Goal: Use online tool/utility: Utilize a website feature to perform a specific function

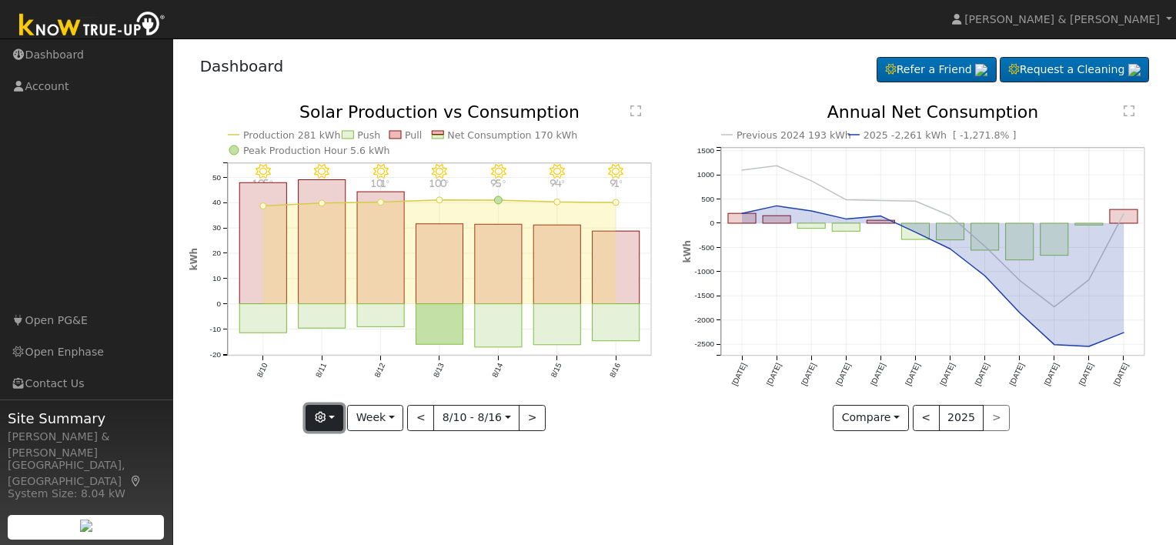
click at [332, 419] on button "button" at bounding box center [324, 418] width 38 height 26
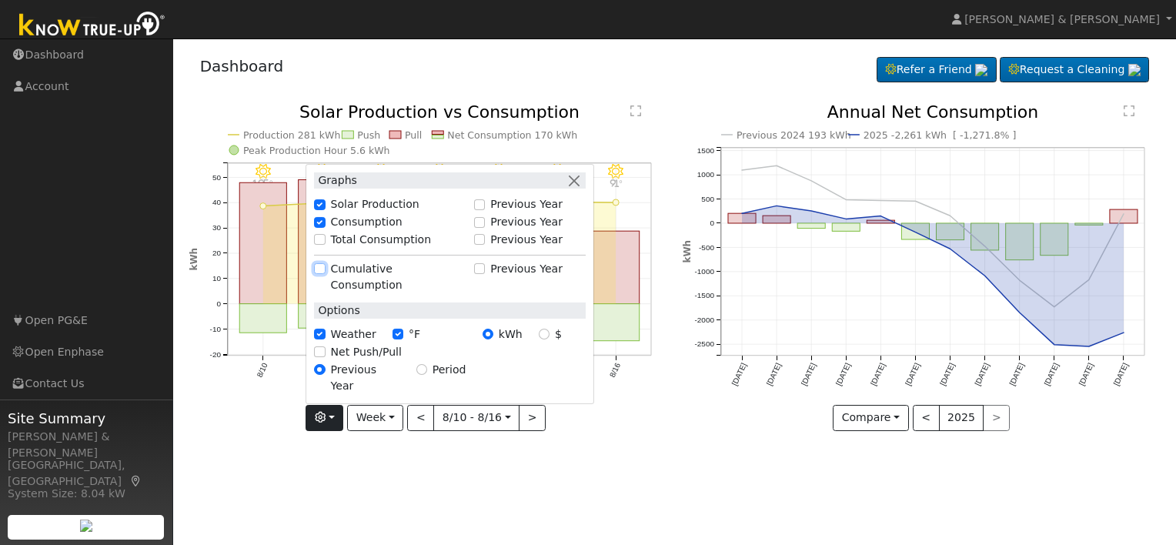
click at [325, 274] on input "Cumulative Consumption" at bounding box center [319, 268] width 11 height 11
checkbox input "true"
checkbox input "false"
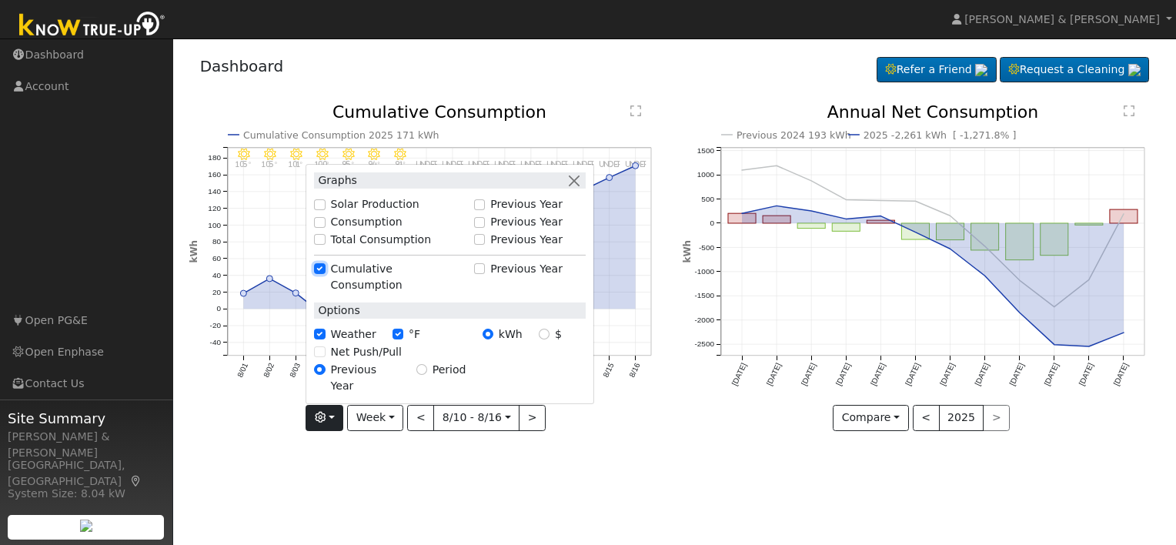
click at [325, 274] on input "Cumulative Consumption" at bounding box center [319, 268] width 11 height 11
checkbox input "false"
checkbox input "true"
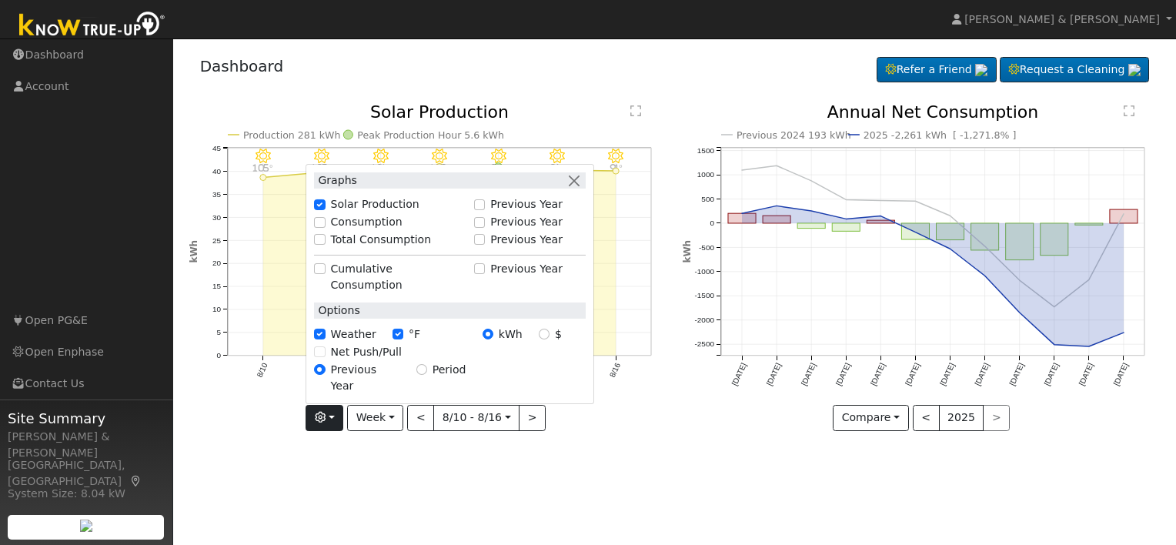
click at [323, 360] on div "Net Push/Pull" at bounding box center [450, 352] width 272 height 16
click at [329, 360] on div "Net Push/Pull" at bounding box center [450, 352] width 272 height 16
click at [324, 227] on input "Consumption" at bounding box center [319, 221] width 11 height 11
checkbox input "true"
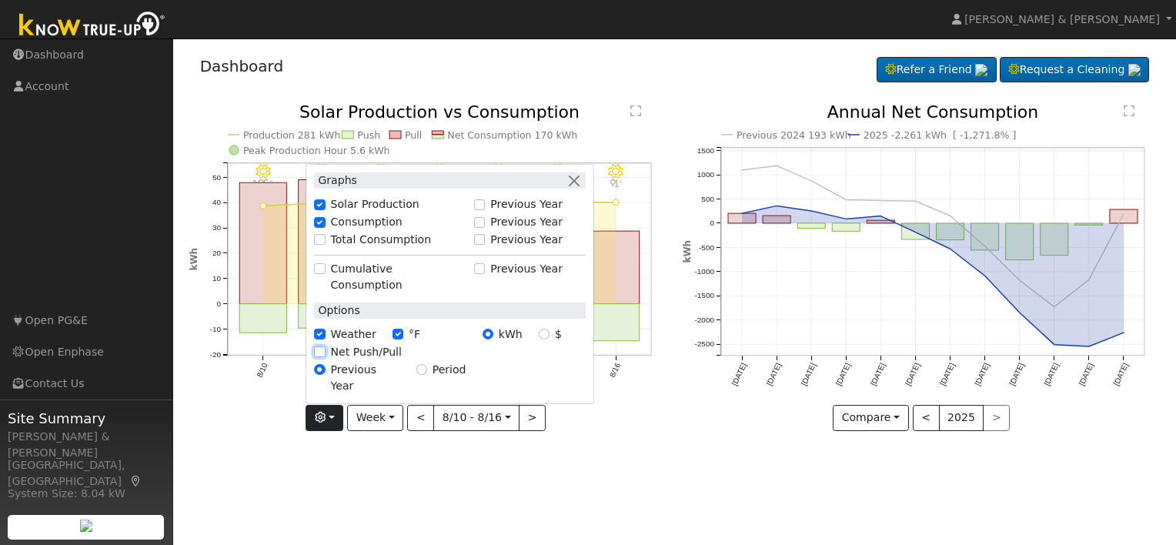
click at [325, 357] on input "Net Push/Pull" at bounding box center [319, 351] width 11 height 11
checkbox input "true"
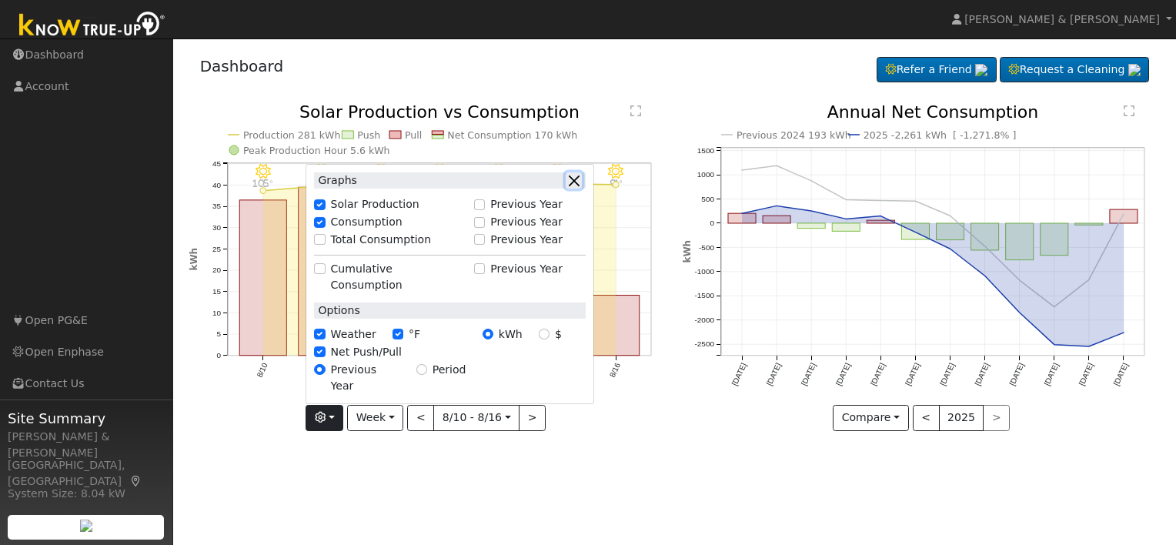
click at [579, 188] on button "button" at bounding box center [573, 180] width 16 height 16
